Goal: Information Seeking & Learning: Compare options

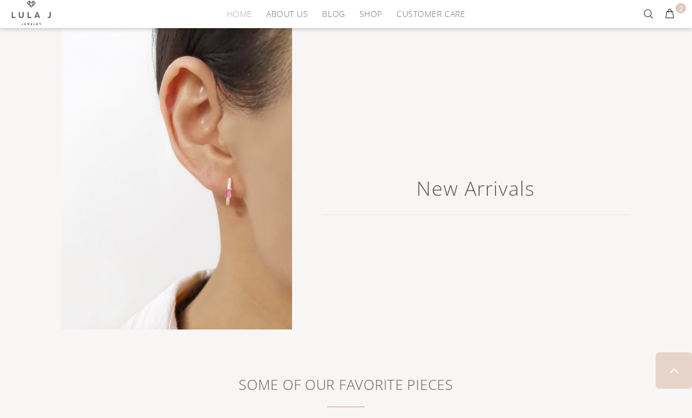
scroll to position [1140, 0]
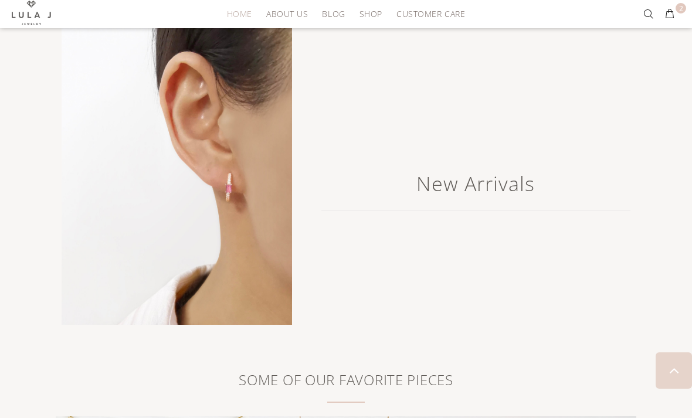
click at [501, 189] on h2 "New Arrivals" at bounding box center [475, 183] width 309 height 53
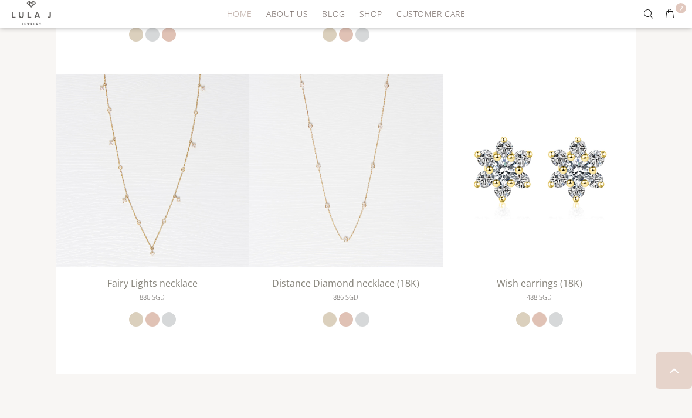
scroll to position [1768, 0]
click at [602, 224] on img at bounding box center [538, 169] width 193 height 193
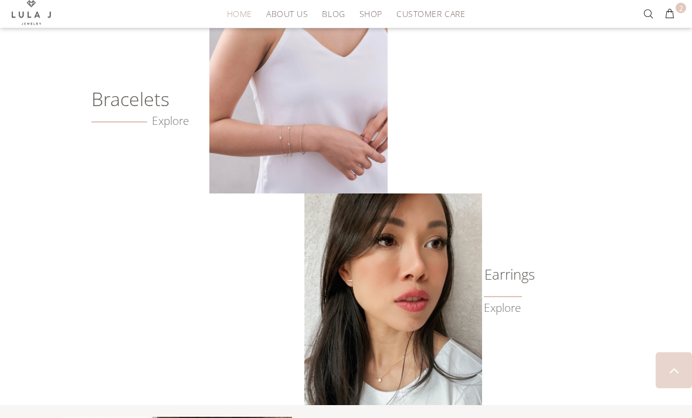
scroll to position [706, 0]
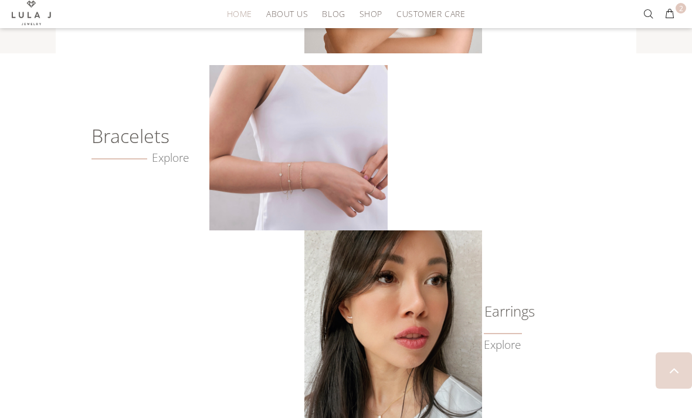
click at [359, 179] on img at bounding box center [298, 147] width 178 height 165
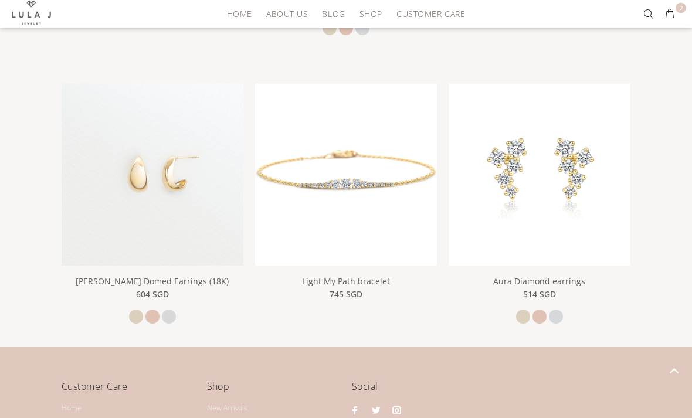
scroll to position [793, 0]
click at [597, 241] on img at bounding box center [539, 175] width 182 height 182
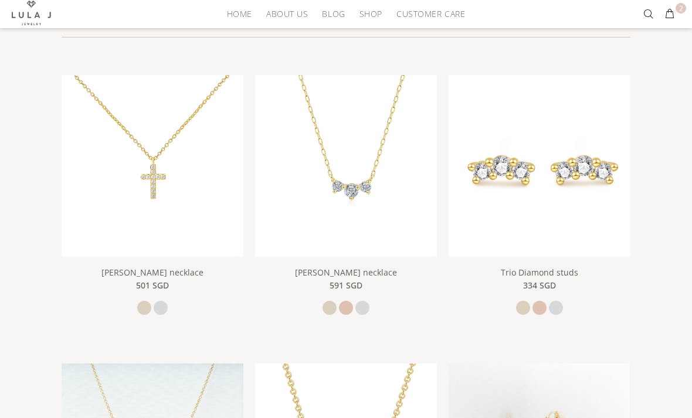
scroll to position [0, 0]
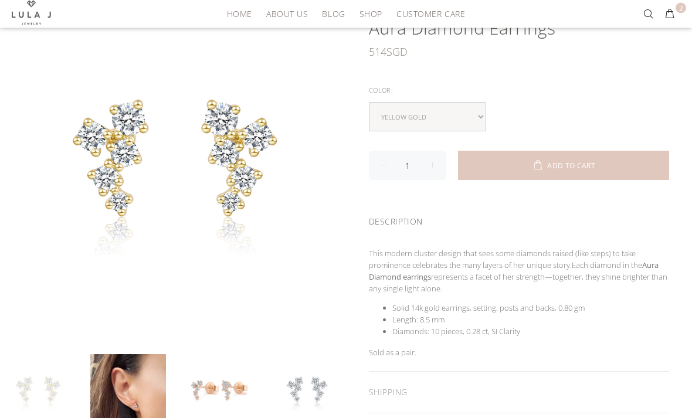
scroll to position [127, 0]
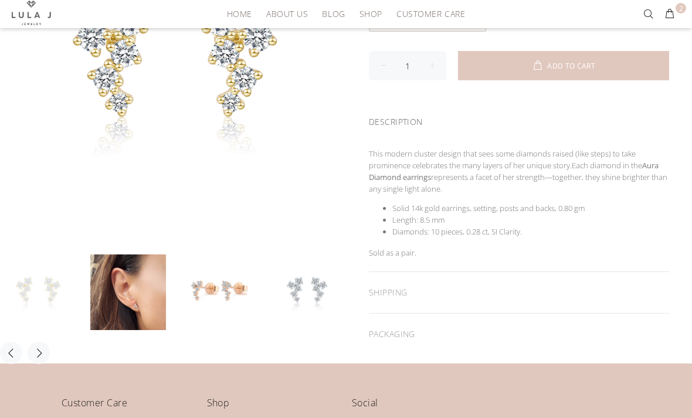
click at [121, 312] on link at bounding box center [128, 292] width 76 height 76
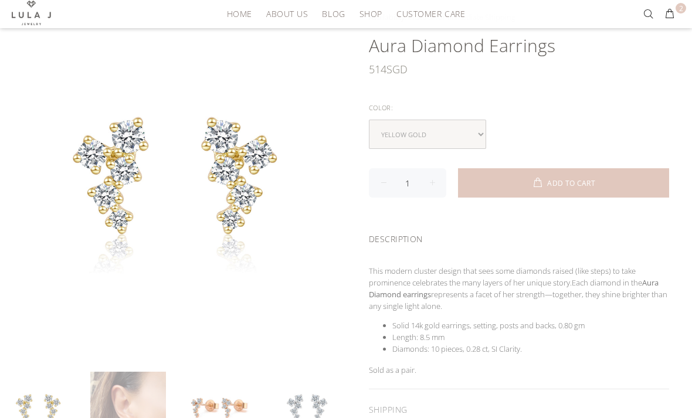
scroll to position [107, 0]
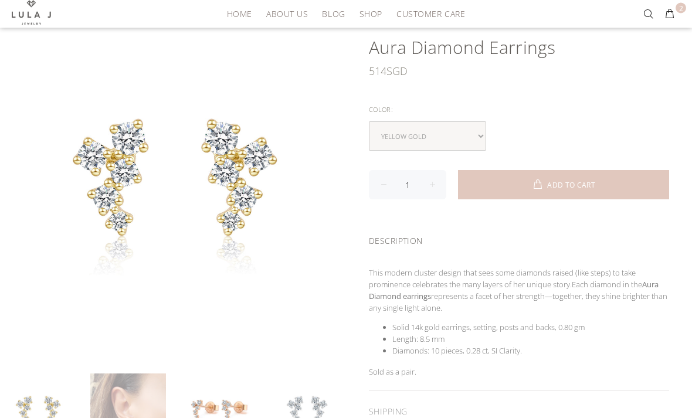
click at [120, 412] on link at bounding box center [128, 412] width 76 height 76
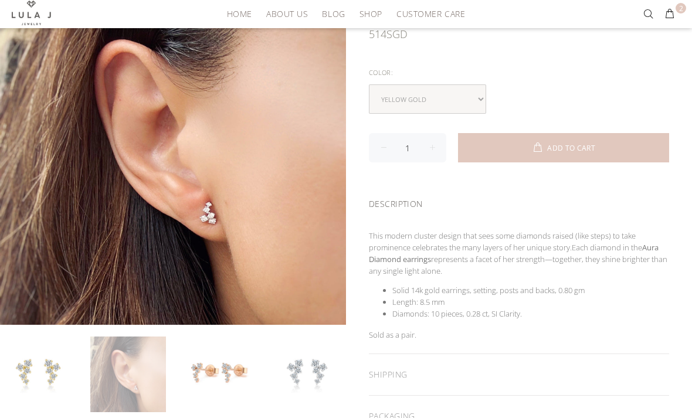
scroll to position [145, 0]
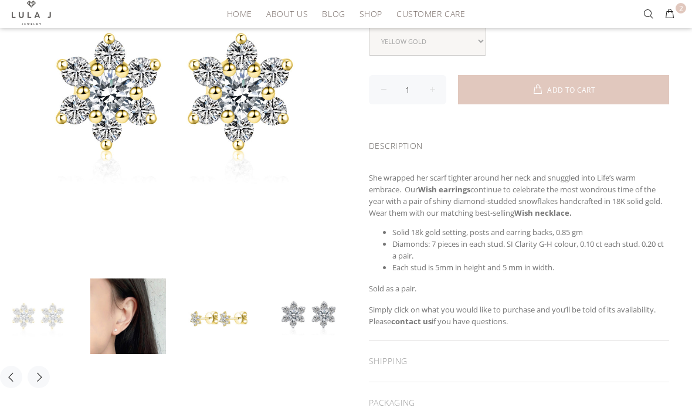
scroll to position [193, 0]
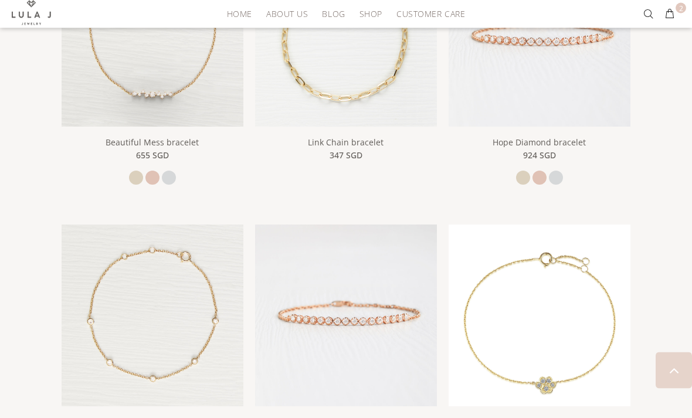
scroll to position [342, 0]
click at [403, 351] on img at bounding box center [346, 315] width 182 height 182
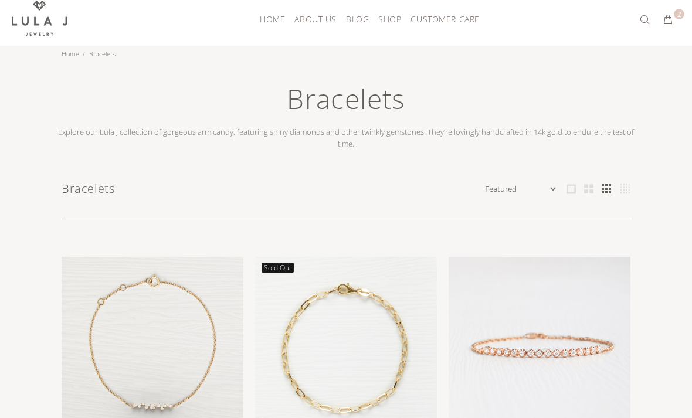
scroll to position [0, 0]
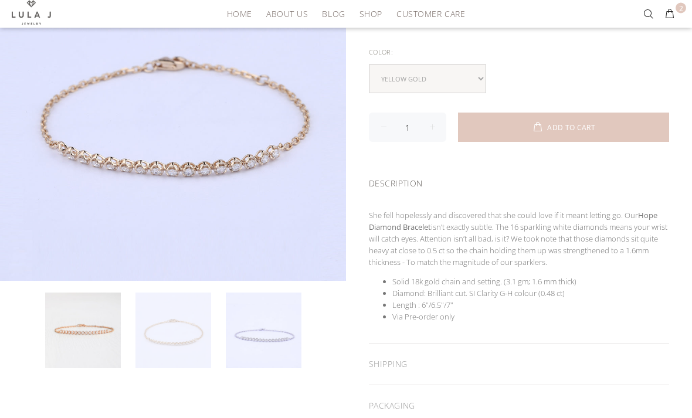
scroll to position [188, 0]
click at [143, 352] on link at bounding box center [173, 330] width 76 height 76
click at [141, 352] on link at bounding box center [173, 330] width 76 height 76
click at [66, 316] on link at bounding box center [83, 330] width 76 height 76
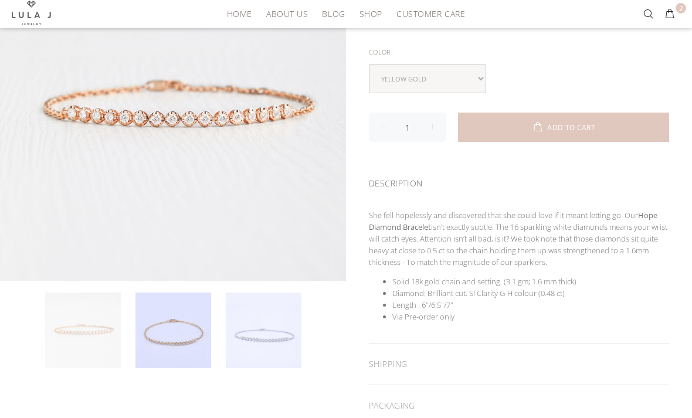
click at [204, 338] on link at bounding box center [173, 330] width 76 height 76
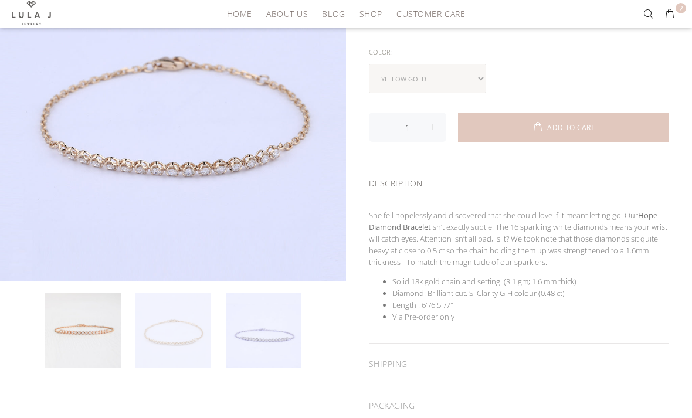
click at [255, 338] on link at bounding box center [264, 330] width 76 height 76
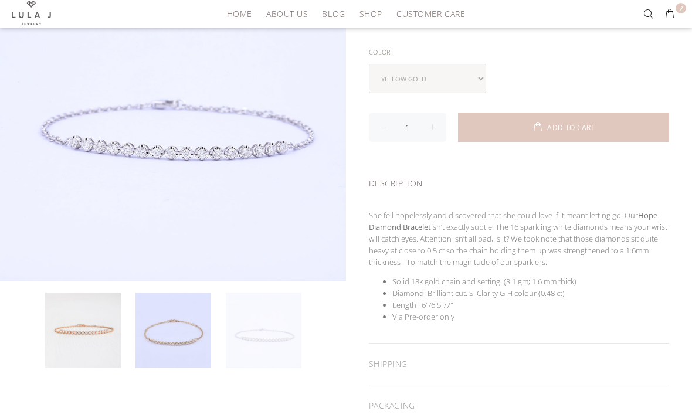
click at [209, 346] on link at bounding box center [173, 330] width 76 height 76
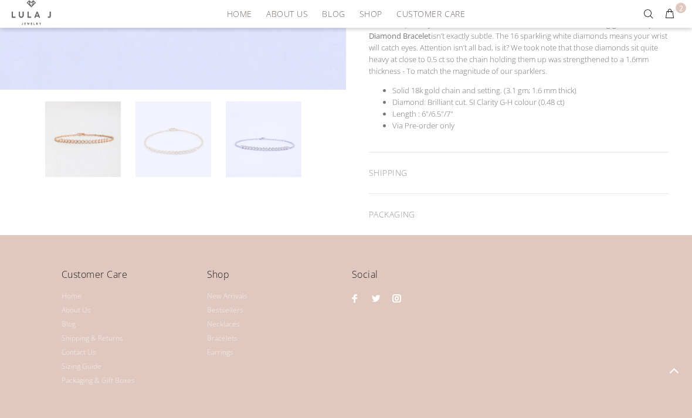
scroll to position [381, 0]
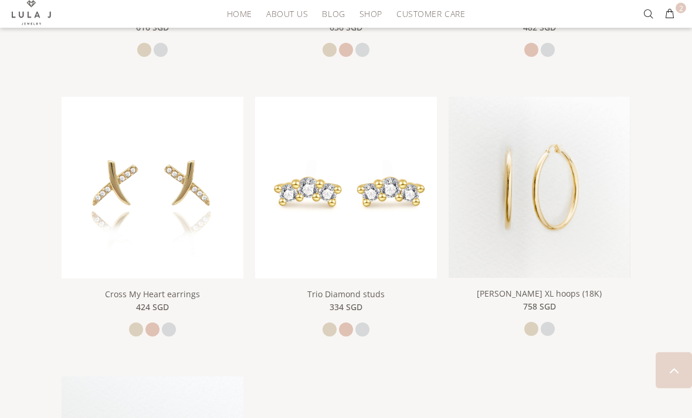
scroll to position [1598, 0]
click at [615, 251] on img at bounding box center [539, 203] width 182 height 213
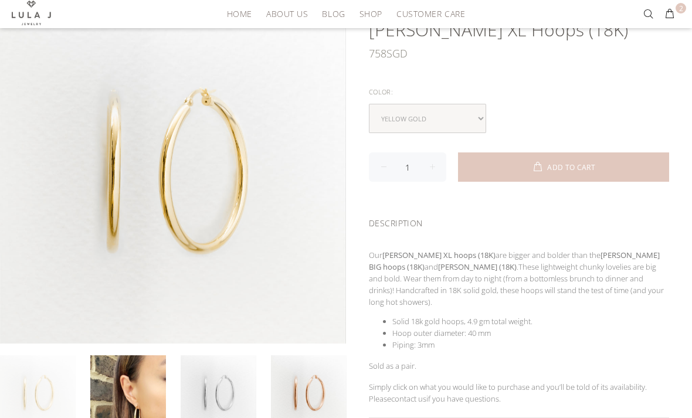
scroll to position [124, 0]
